Goal: Navigation & Orientation: Find specific page/section

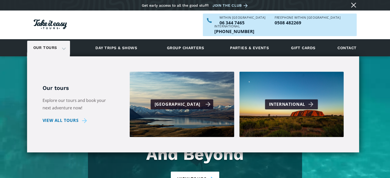
click at [183, 101] on div "[GEOGRAPHIC_DATA]" at bounding box center [183, 104] width 56 height 7
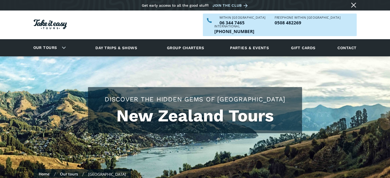
checkbox input "true"
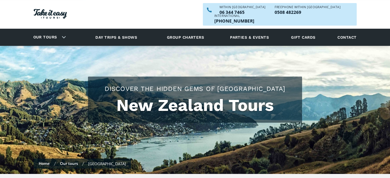
scroll to position [10, 0]
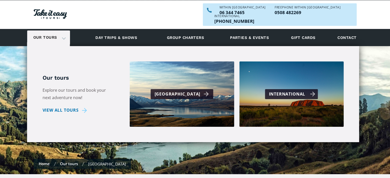
click at [274, 91] on div "International" at bounding box center [292, 94] width 46 height 7
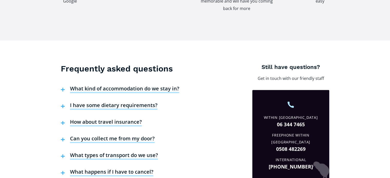
scroll to position [801, 0]
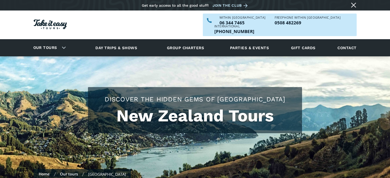
scroll to position [10, 0]
